Goal: Obtain resource: Download file/media

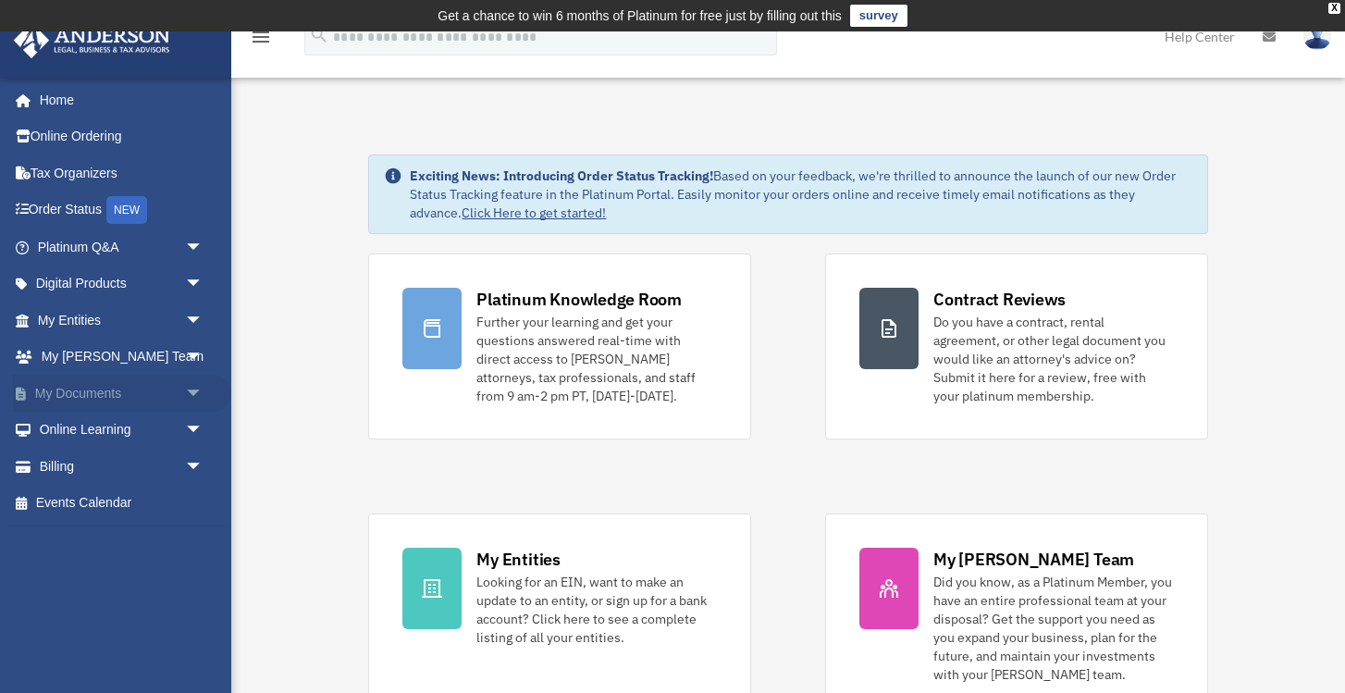
click at [105, 383] on link "My Documents arrow_drop_down" at bounding box center [122, 393] width 218 height 37
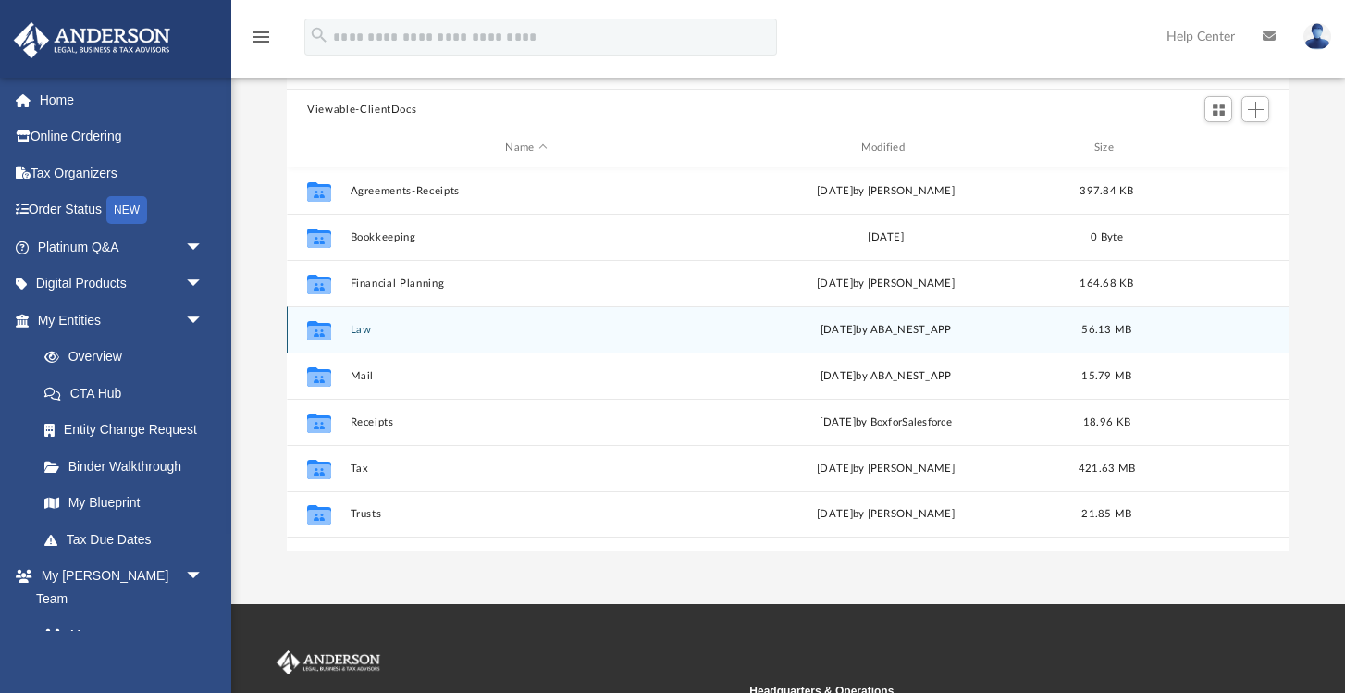
scroll to position [185, 0]
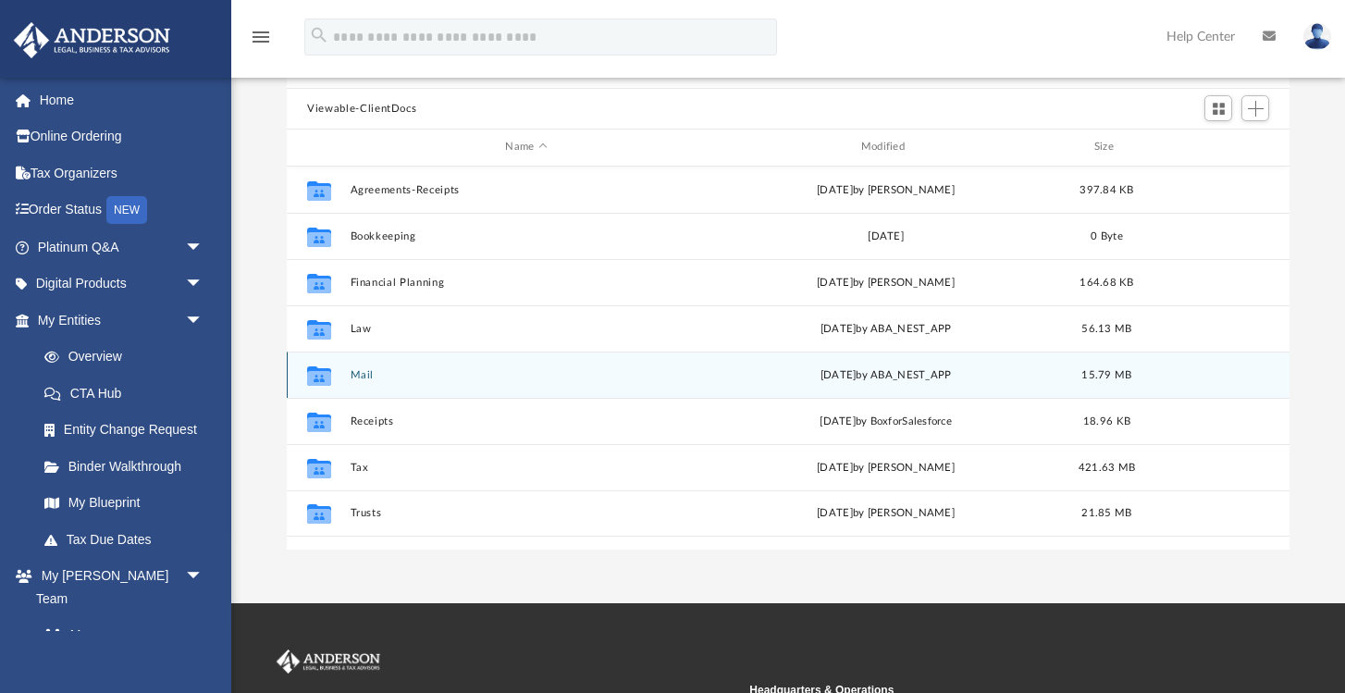
click at [393, 376] on button "Mail" at bounding box center [526, 375] width 351 height 12
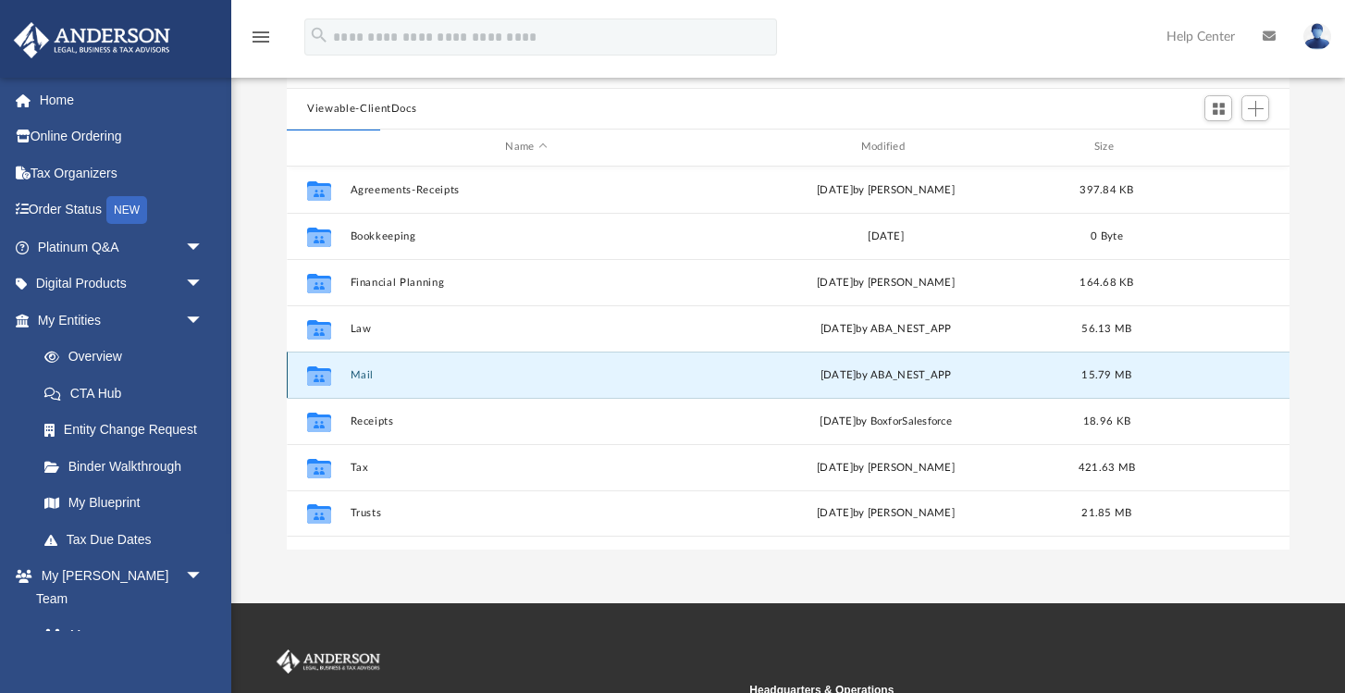
click at [499, 364] on div "Collaborated Folder Mail [DATE] by ABA_NEST_APP 15.79 MB" at bounding box center [788, 374] width 1003 height 46
click at [842, 370] on div "[DATE] by ABA_NEST_APP" at bounding box center [885, 374] width 351 height 17
click at [325, 385] on icon "Collaborated Folder" at bounding box center [319, 375] width 30 height 30
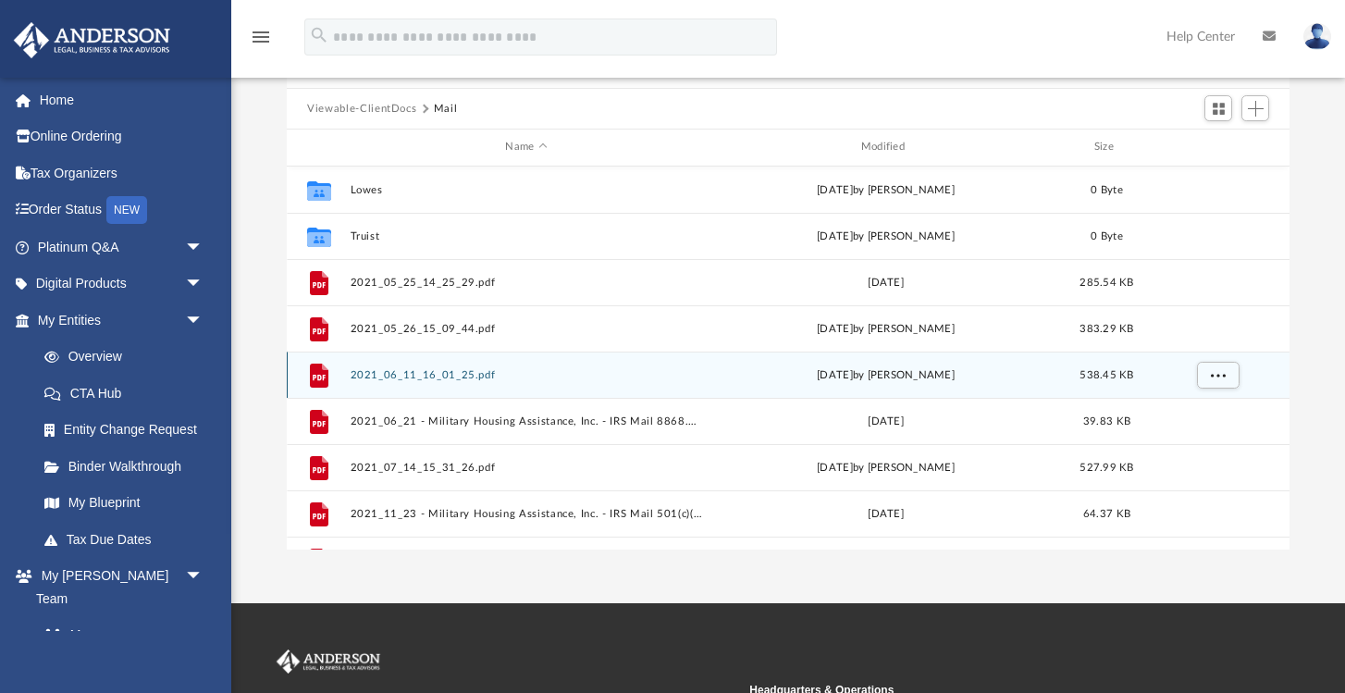
drag, startPoint x: 325, startPoint y: 376, endPoint x: 324, endPoint y: 364, distance: 12.1
click at [324, 364] on icon "grid" at bounding box center [325, 366] width 6 height 6
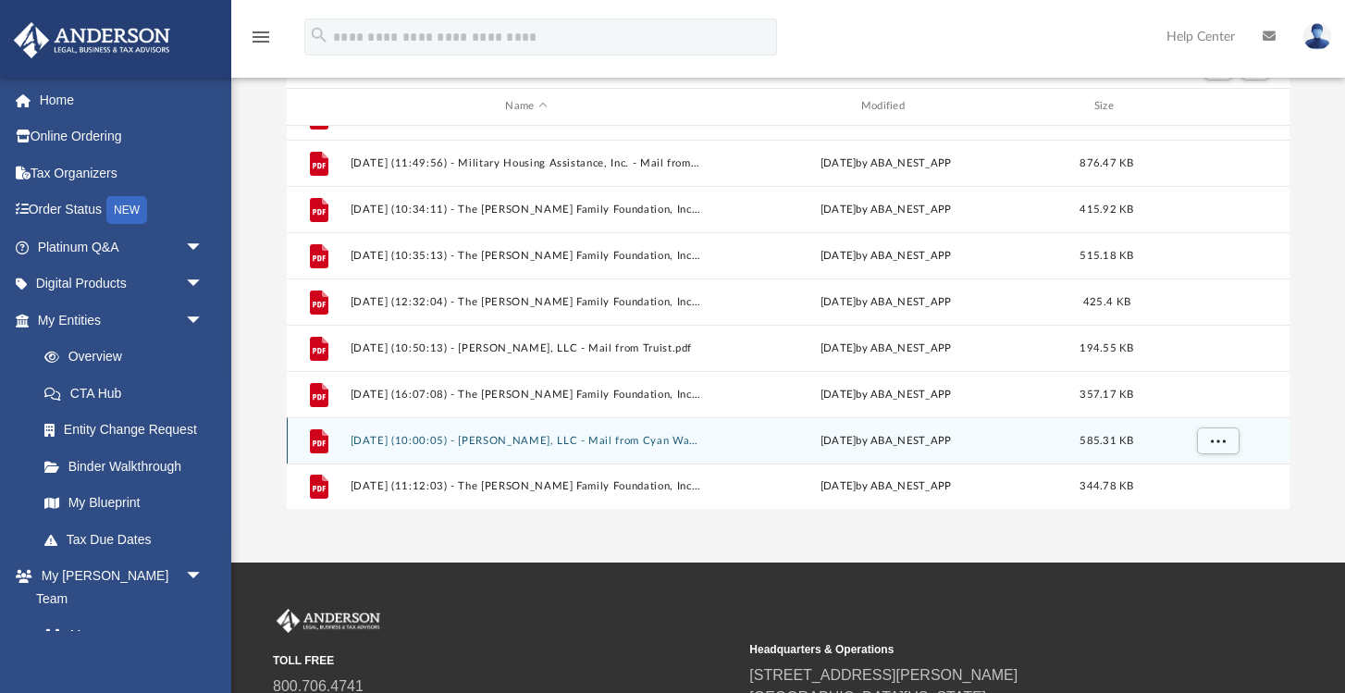
scroll to position [238, 0]
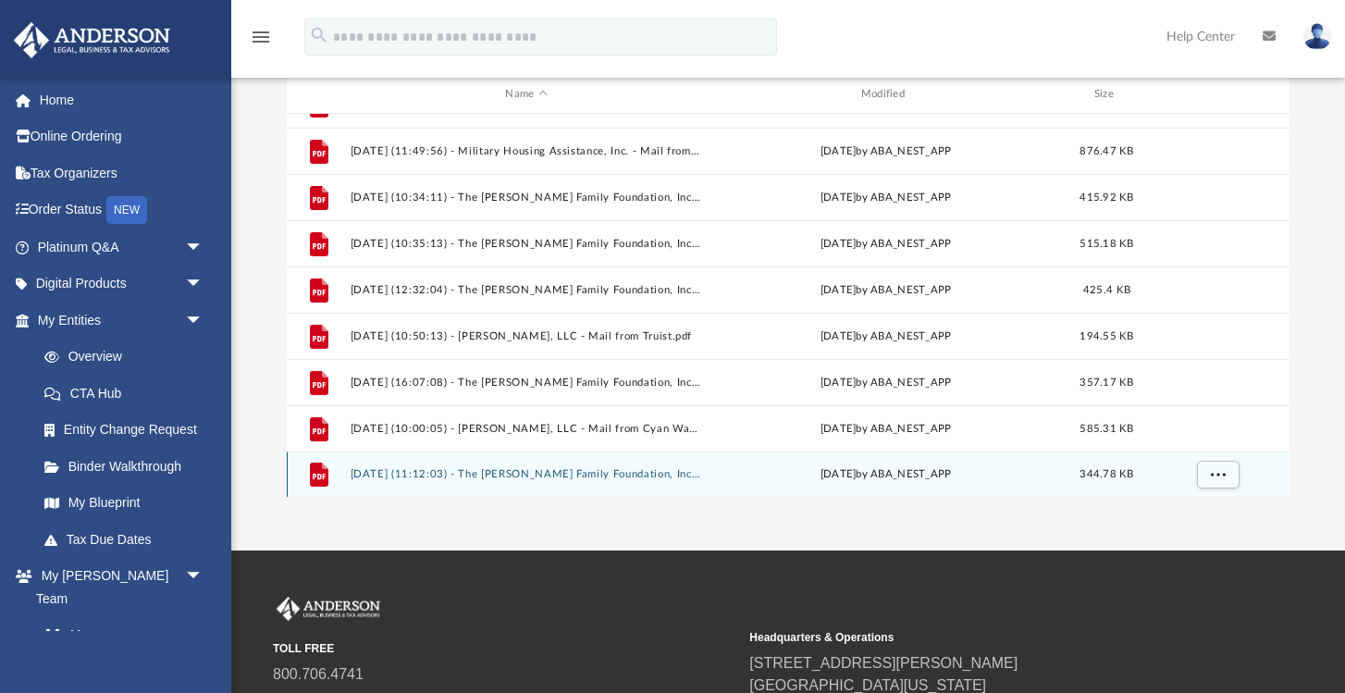
click at [318, 474] on icon "grid" at bounding box center [319, 477] width 13 height 6
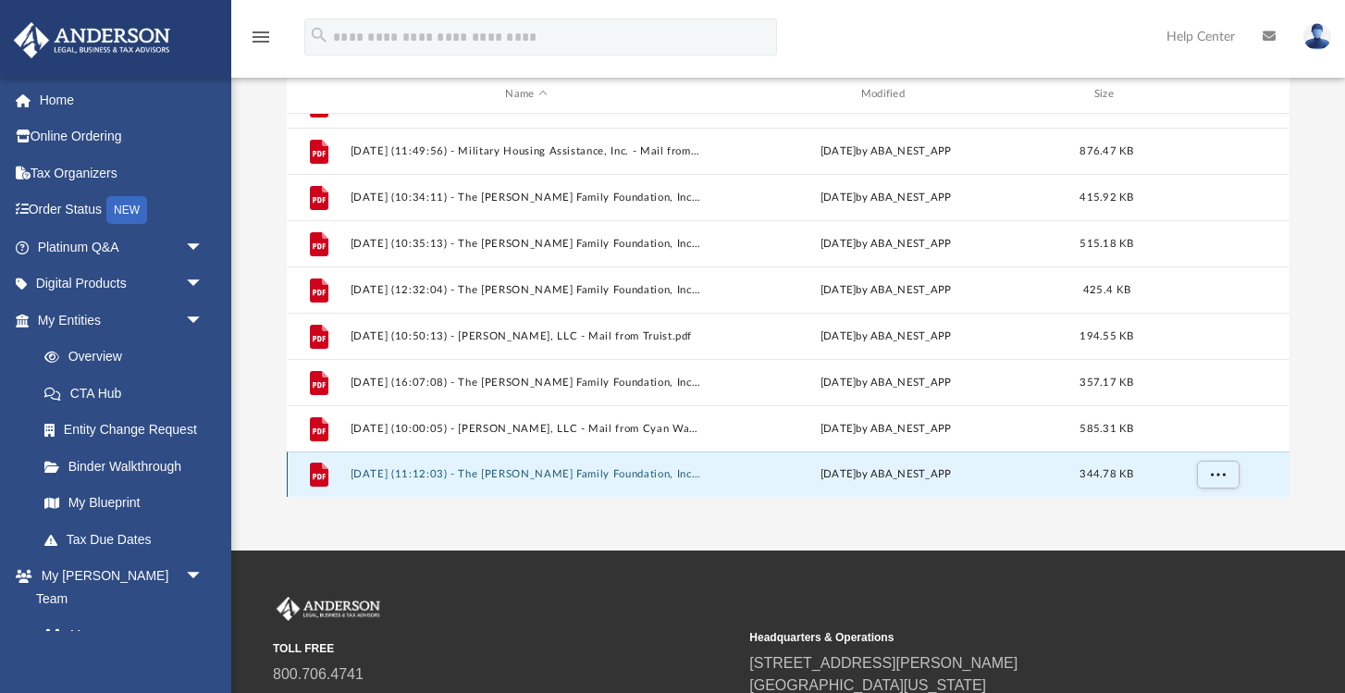
click at [1106, 469] on span "344.78 KB" at bounding box center [1107, 474] width 54 height 10
click at [1211, 470] on span "More options" at bounding box center [1218, 474] width 15 height 10
click at [1211, 409] on li "Preview" at bounding box center [1202, 406] width 54 height 19
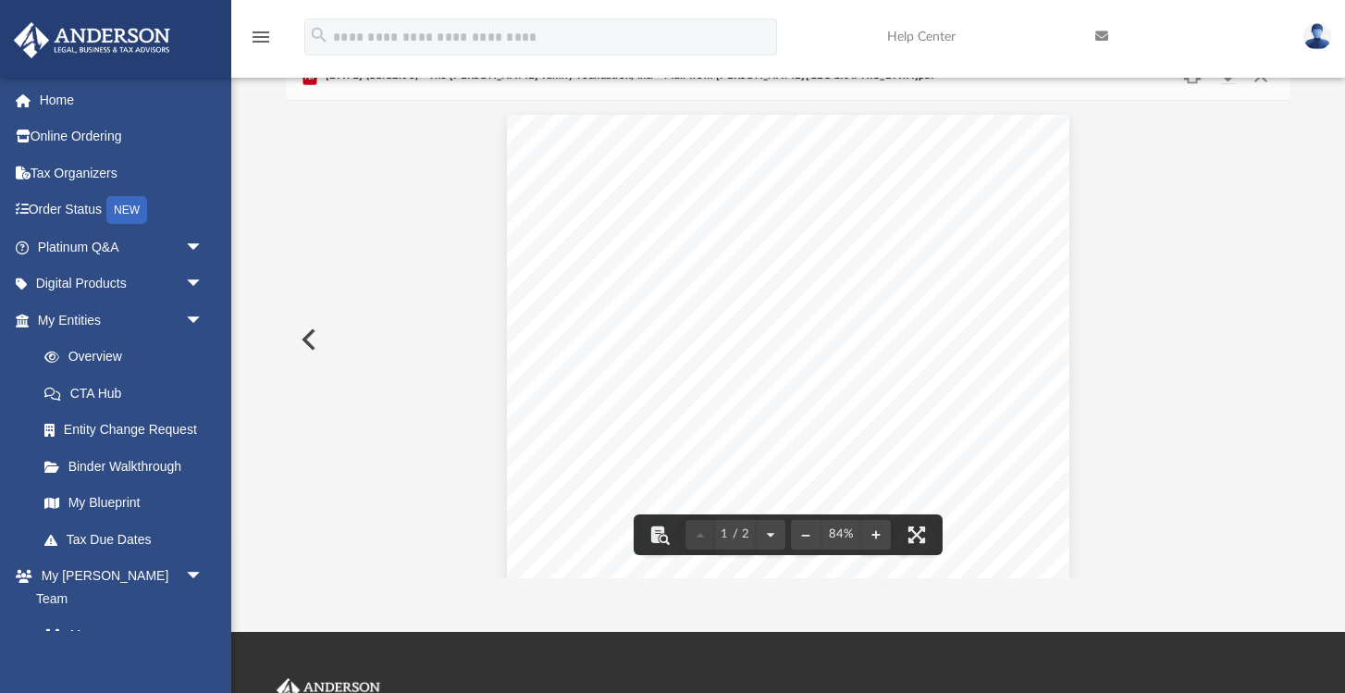
scroll to position [0, 0]
click at [310, 340] on button "Preview" at bounding box center [307, 340] width 41 height 52
